Goal: Information Seeking & Learning: Learn about a topic

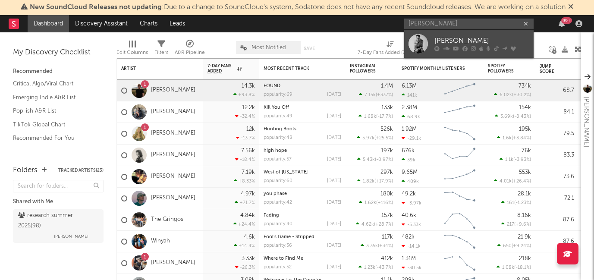
type input "[PERSON_NAME]"
click at [457, 41] on div "[PERSON_NAME]" at bounding box center [482, 41] width 95 height 10
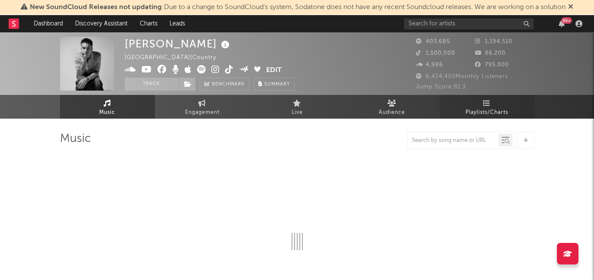
select select "6m"
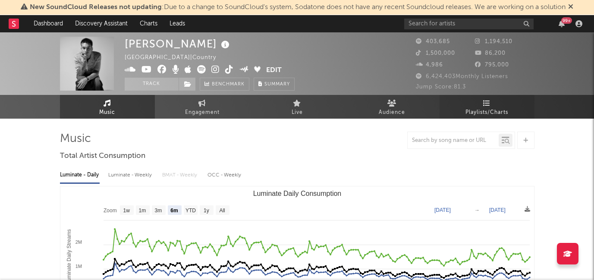
click at [476, 107] on link "Playlists/Charts" at bounding box center [487, 107] width 95 height 24
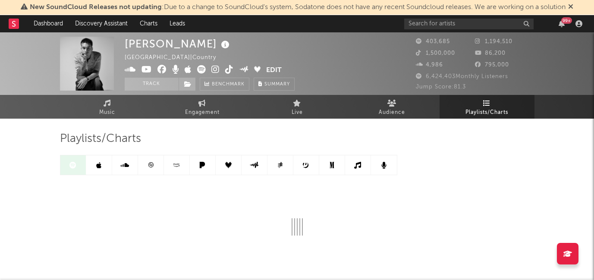
click at [351, 165] on link at bounding box center [358, 164] width 26 height 19
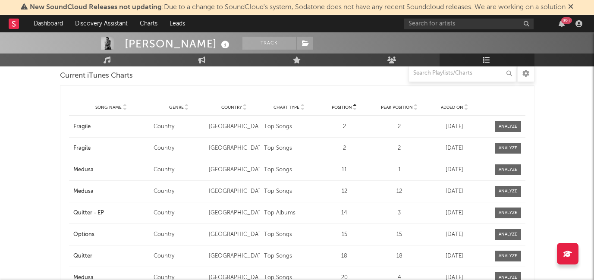
scroll to position [68, 0]
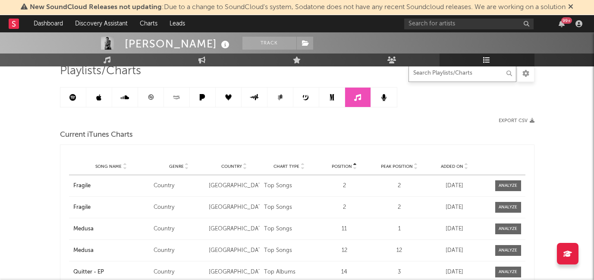
click at [432, 72] on input "text" at bounding box center [463, 73] width 108 height 17
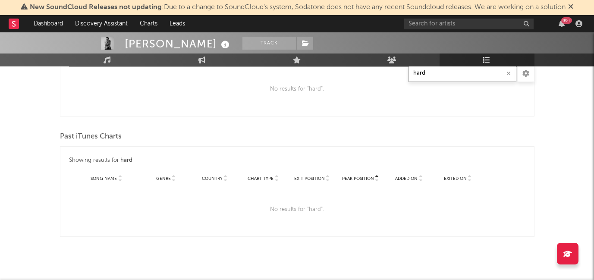
scroll to position [195, 0]
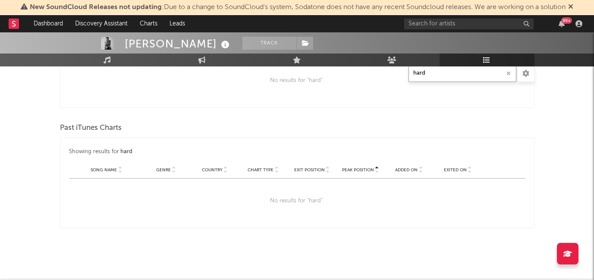
drag, startPoint x: 428, startPoint y: 74, endPoint x: 400, endPoint y: 73, distance: 28.1
click at [400, 73] on div "Playlists/Charts hard Export CSV Current iTunes Charts Showing results for hard…" at bounding box center [297, 83] width 475 height 292
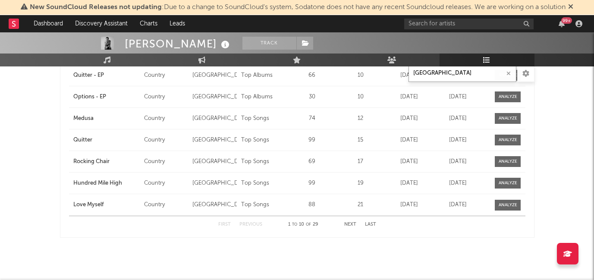
scroll to position [377, 0]
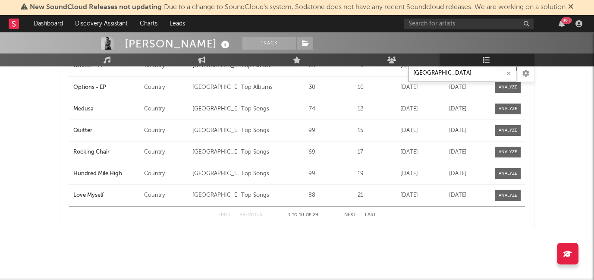
click at [350, 214] on button "Next" at bounding box center [350, 215] width 12 height 5
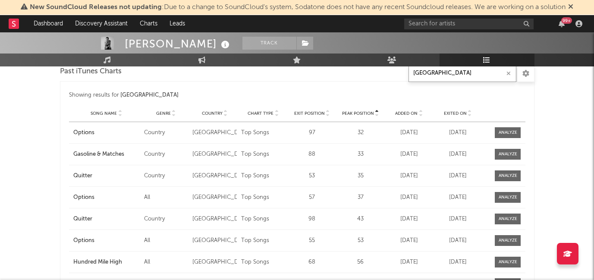
scroll to position [227, 0]
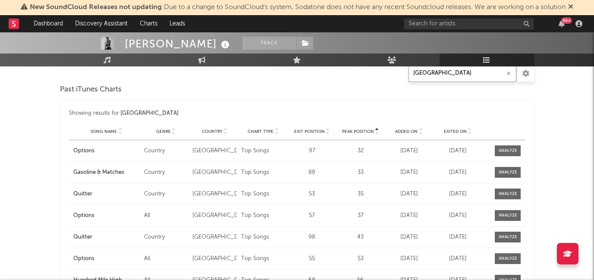
type input "[GEOGRAPHIC_DATA]"
click at [161, 132] on span "Genre" at bounding box center [163, 131] width 15 height 5
